Goal: Task Accomplishment & Management: Manage account settings

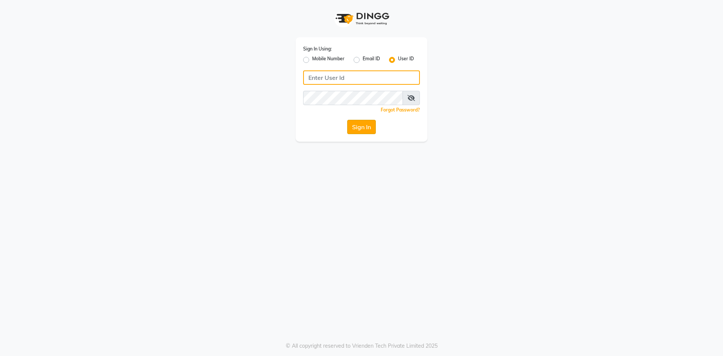
type input "e3619-01"
click at [361, 128] on button "Sign In" at bounding box center [361, 127] width 29 height 14
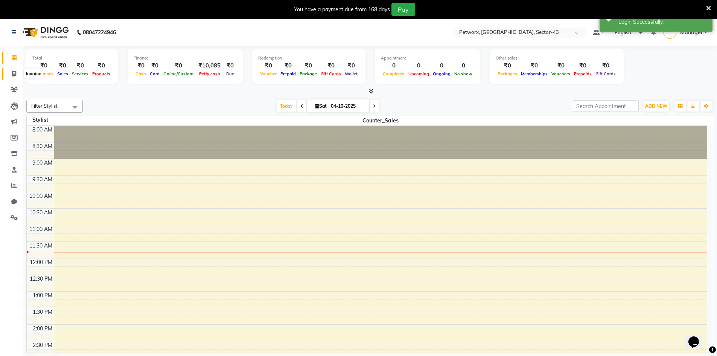
click at [8, 74] on span at bounding box center [14, 74] width 13 height 9
select select "service"
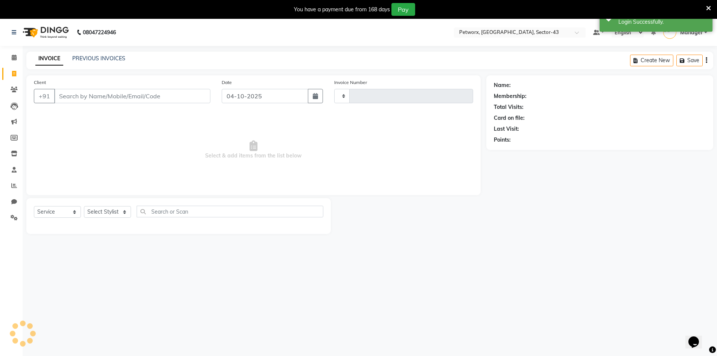
type input "0302"
select select "8169"
drag, startPoint x: 89, startPoint y: 74, endPoint x: 90, endPoint y: 64, distance: 10.2
click at [90, 72] on main "INVOICE PREVIOUS INVOICES Create New Save Client +91 Date 04-10-2025 Invoice Nu…" at bounding box center [370, 148] width 694 height 193
click at [91, 62] on div "INVOICE PREVIOUS INVOICES" at bounding box center [80, 59] width 108 height 9
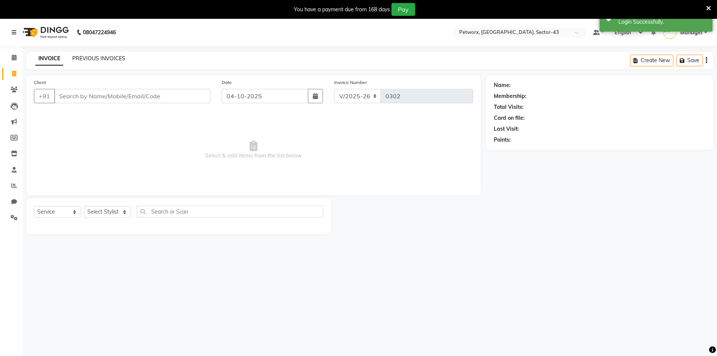
click at [91, 58] on link "PREVIOUS INVOICES" at bounding box center [98, 58] width 53 height 7
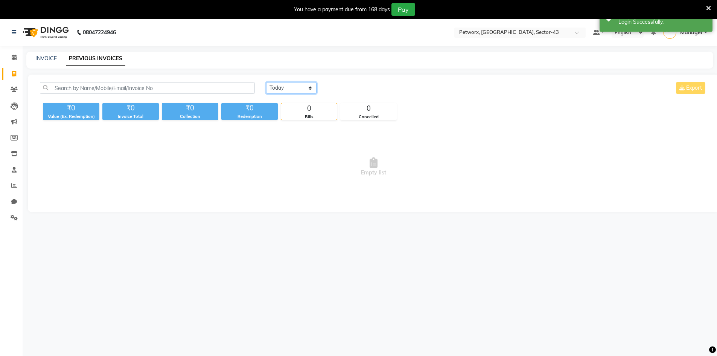
click at [291, 86] on select "Today Yesterday Custom Range" at bounding box center [291, 88] width 50 height 12
select select "range"
click at [266, 82] on select "Today Yesterday Custom Range" at bounding box center [291, 88] width 50 height 12
click at [341, 87] on input "04-10-2025" at bounding box center [352, 88] width 53 height 11
select select "10"
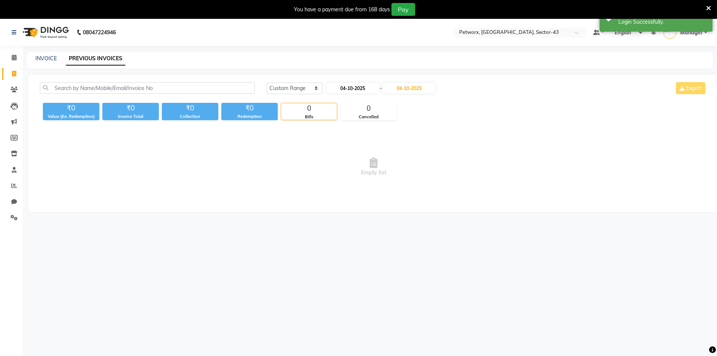
select select "2025"
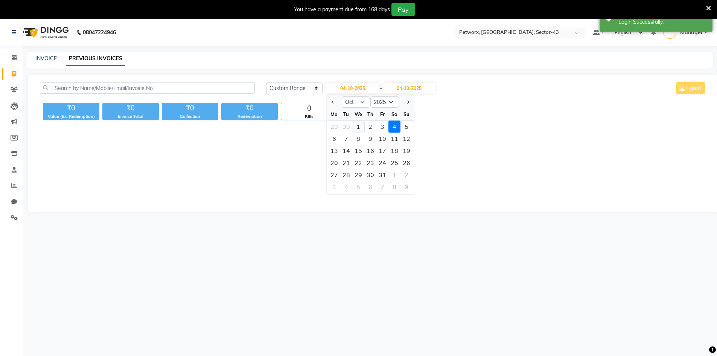
click at [360, 128] on div "1" at bounding box center [358, 126] width 12 height 12
type input "01-10-2025"
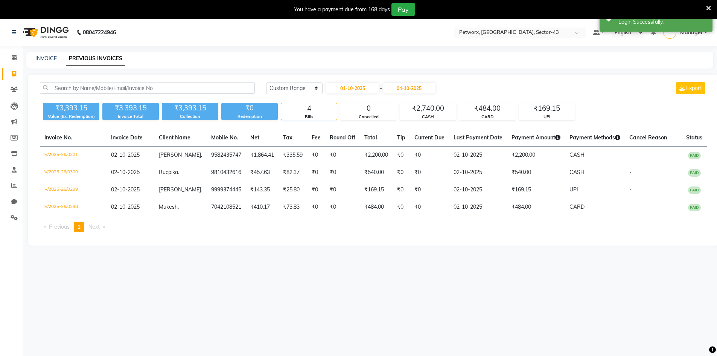
click at [280, 55] on div "INVOICE PREVIOUS INVOICES" at bounding box center [365, 59] width 678 height 8
click at [300, 85] on select "Today Yesterday Custom Range" at bounding box center [294, 88] width 56 height 12
click at [266, 82] on select "Today Yesterday Custom Range" at bounding box center [294, 88] width 56 height 12
click at [356, 96] on div "Today Yesterday Custom Range 01-10-2025 - 04-10-2025 Export" at bounding box center [486, 91] width 452 height 18
click at [355, 89] on input "01-10-2025" at bounding box center [352, 88] width 53 height 11
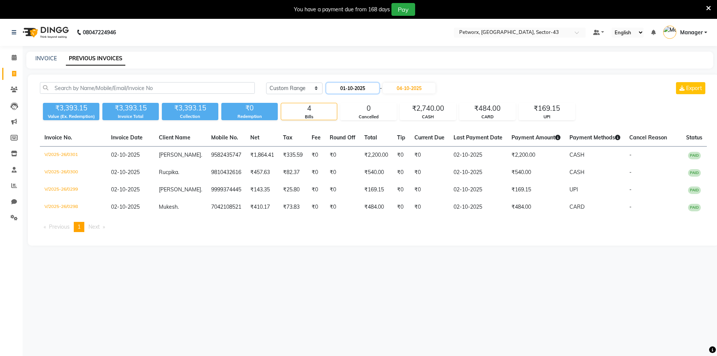
select select "10"
select select "2025"
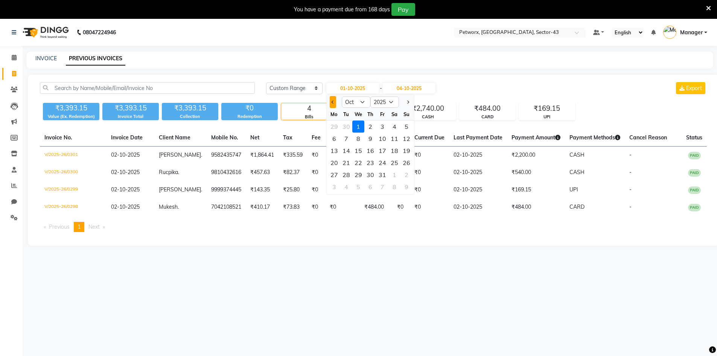
click at [331, 103] on button "Previous month" at bounding box center [333, 102] width 6 height 12
select select "9"
click at [335, 125] on div "1" at bounding box center [334, 126] width 12 height 12
type input "01-09-2025"
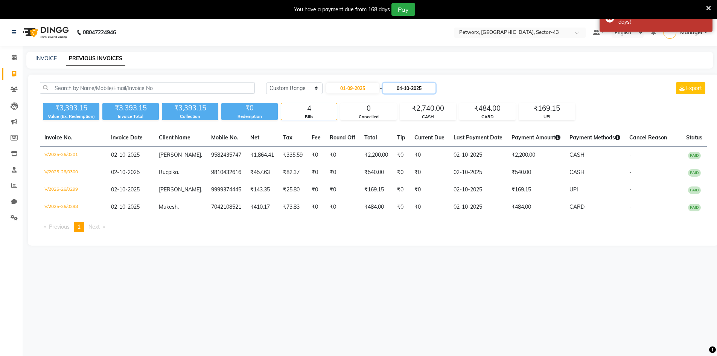
click at [405, 86] on input "04-10-2025" at bounding box center [409, 88] width 53 height 11
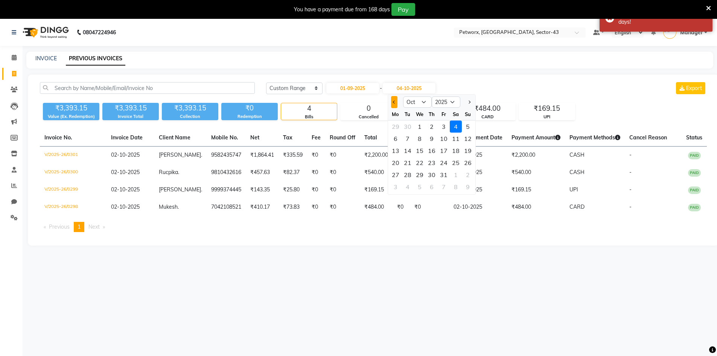
click at [393, 97] on button "Previous month" at bounding box center [394, 102] width 6 height 12
select select "9"
click at [409, 170] on div "30" at bounding box center [408, 175] width 12 height 12
type input "30-09-2025"
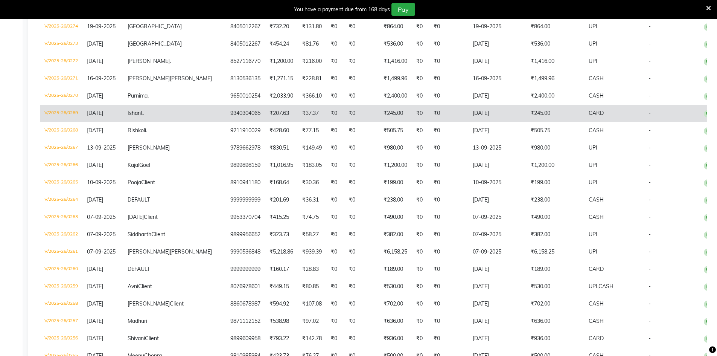
scroll to position [526, 0]
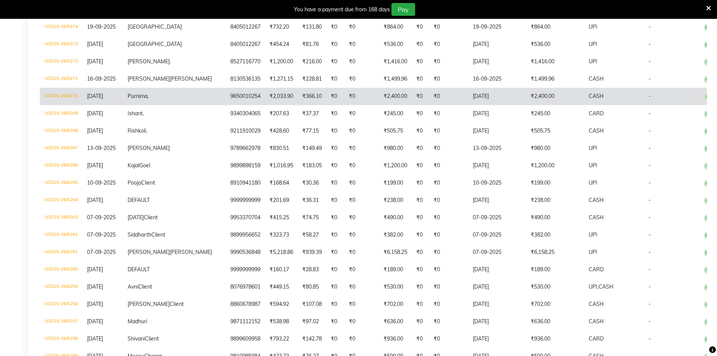
click at [72, 105] on td "V/2025-26/0270" at bounding box center [61, 96] width 43 height 17
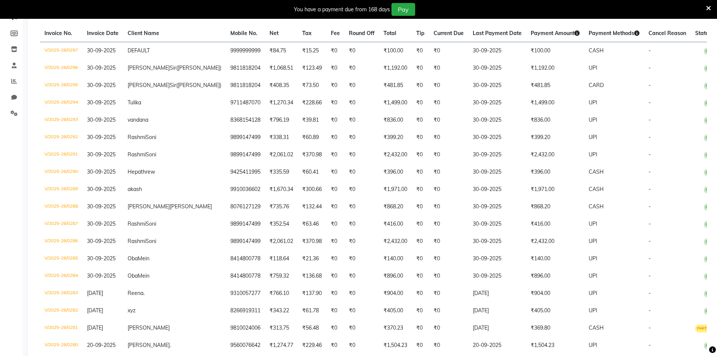
scroll to position [37, 0]
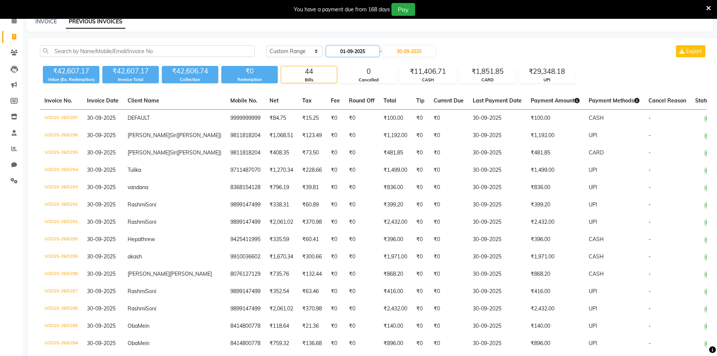
click at [361, 51] on input "01-09-2025" at bounding box center [352, 51] width 53 height 11
select select "9"
select select "2025"
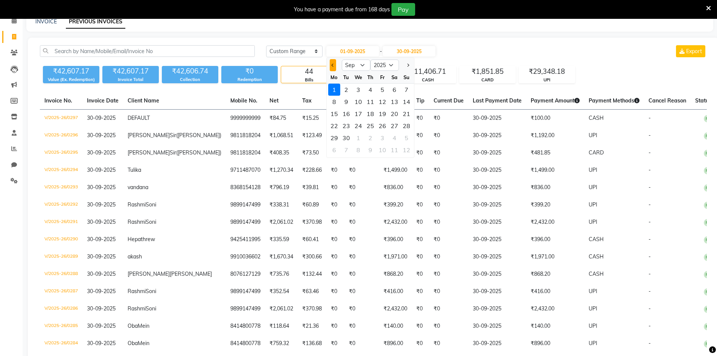
click at [334, 65] on span "Previous month" at bounding box center [332, 65] width 3 height 3
select select "8"
click at [379, 88] on div "1" at bounding box center [382, 90] width 12 height 12
type input "01-08-2025"
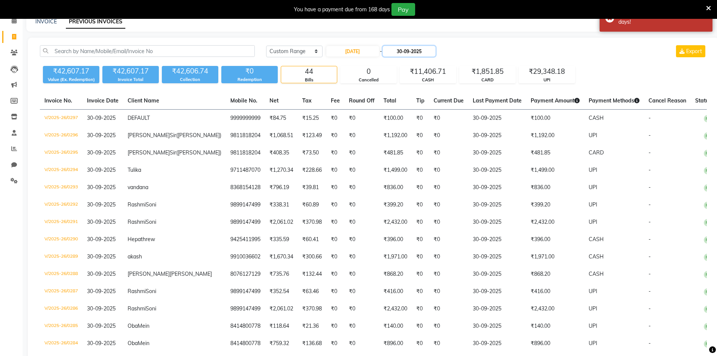
click at [396, 49] on input "30-09-2025" at bounding box center [409, 51] width 53 height 11
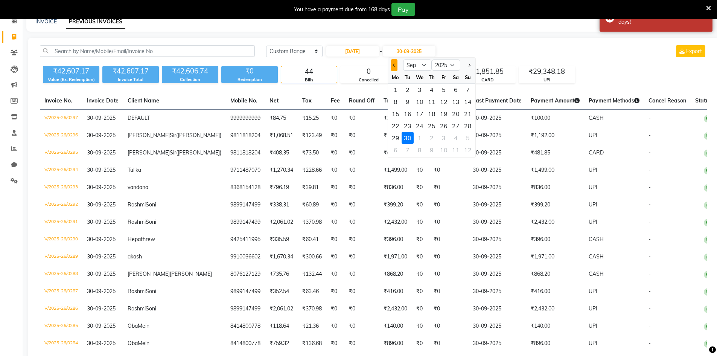
click at [395, 66] on span "Previous month" at bounding box center [394, 65] width 3 height 3
select select "8"
click at [465, 140] on div "31" at bounding box center [468, 138] width 12 height 12
type input "31-08-2025"
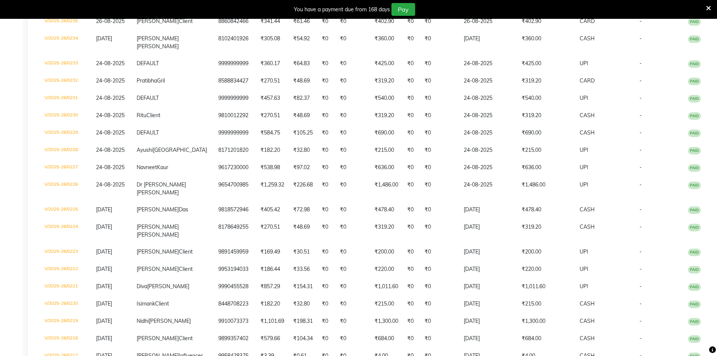
scroll to position [415, 0]
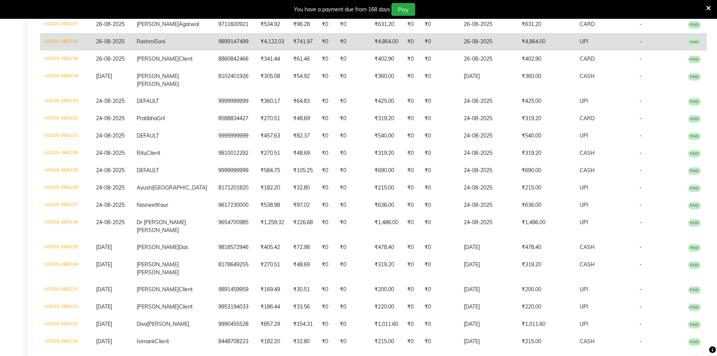
click at [66, 50] on td "V/2025-26/0236" at bounding box center [66, 41] width 52 height 17
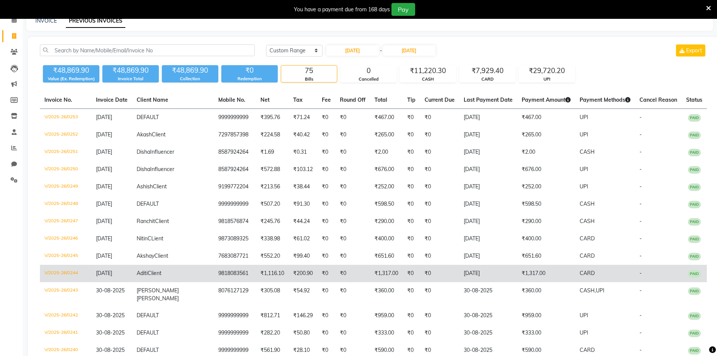
scroll to position [0, 0]
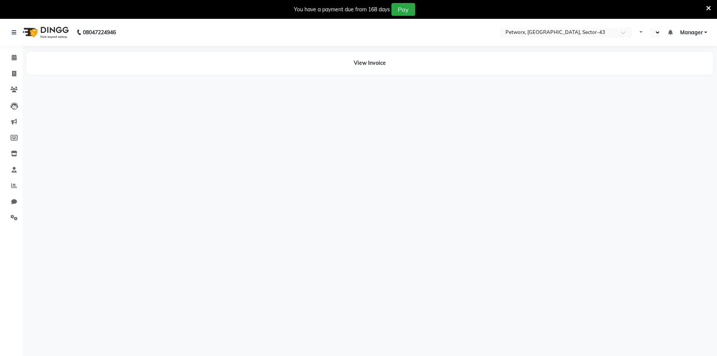
select select "en"
